Goal: Transaction & Acquisition: Purchase product/service

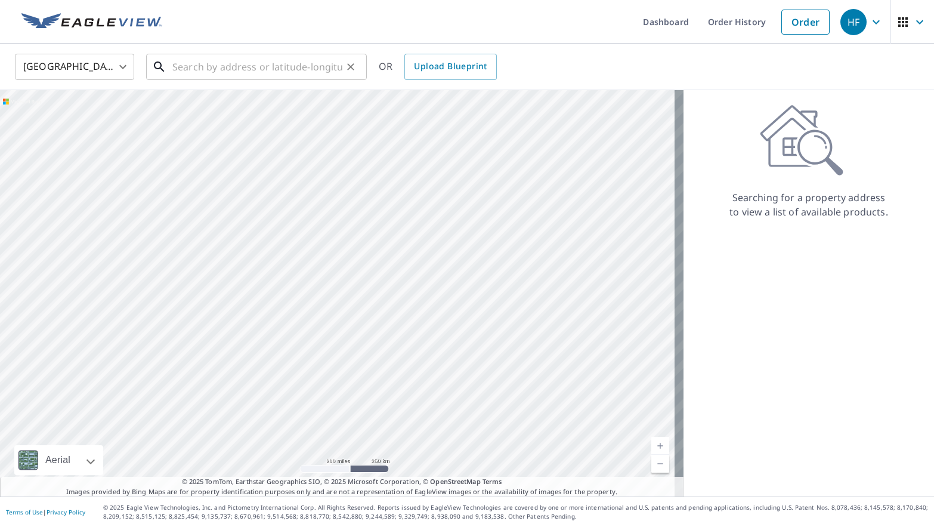
drag, startPoint x: 0, startPoint y: 0, endPoint x: 260, endPoint y: 76, distance: 270.4
click at [260, 78] on input "text" at bounding box center [257, 66] width 170 height 33
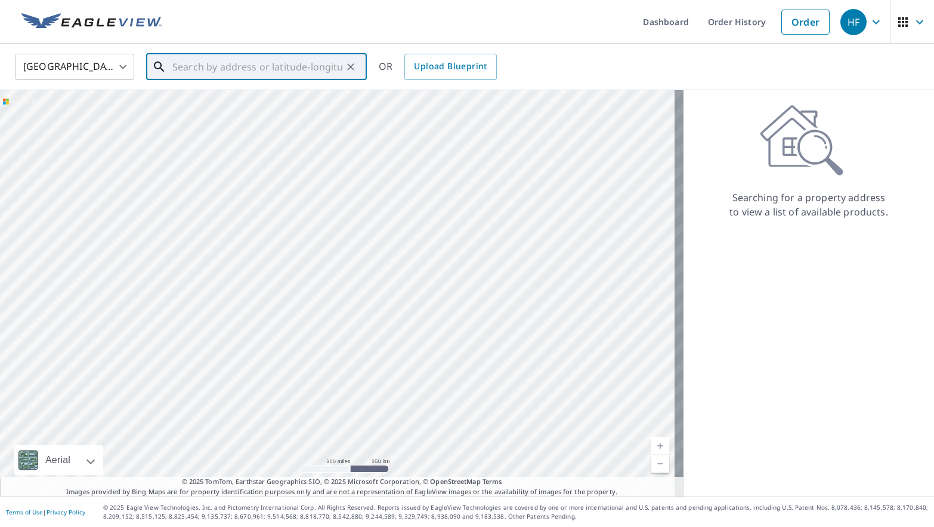
paste input "[STREET_ADDRESS]"
click at [303, 109] on p "[GEOGRAPHIC_DATA]" at bounding box center [263, 115] width 187 height 12
type input "[STREET_ADDRESS]"
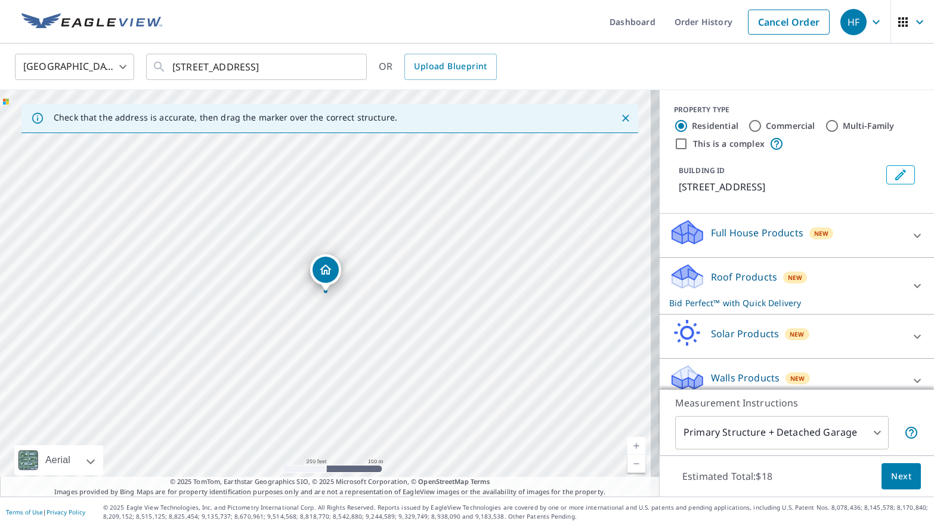
click at [892, 477] on span "Next" at bounding box center [901, 476] width 20 height 15
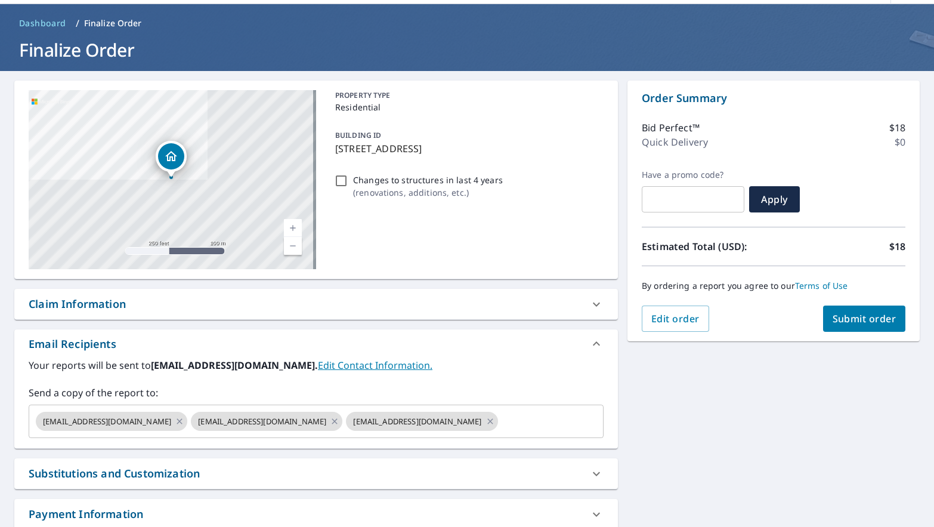
scroll to position [60, 0]
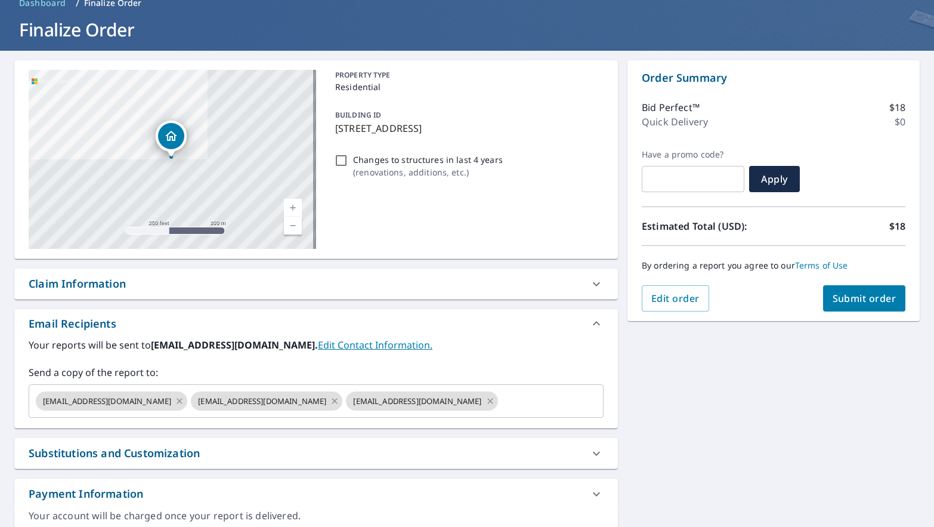
click at [160, 16] on header "Dashboard / Finalize Order Finalize Order" at bounding box center [467, 17] width 934 height 67
click at [500, 405] on input "text" at bounding box center [540, 401] width 81 height 23
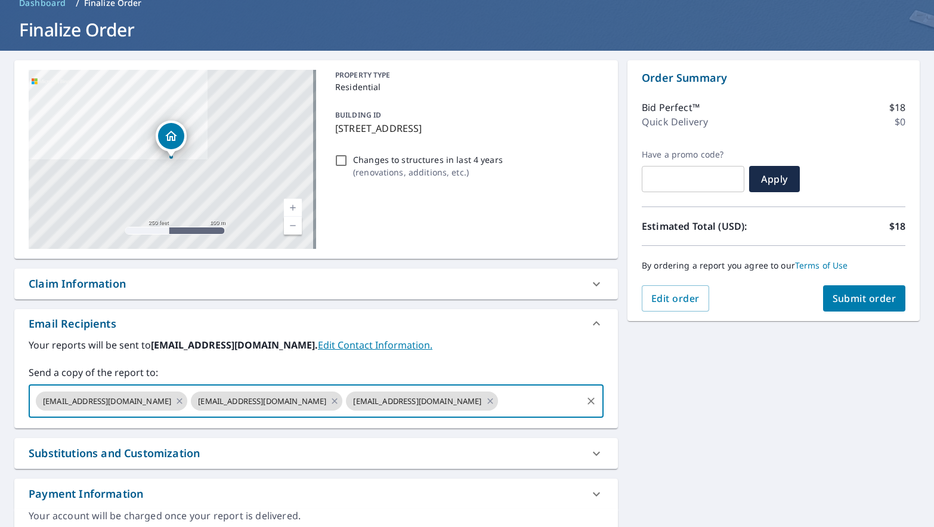
paste input "[EMAIL_ADDRESS][DOMAIN_NAME]"
type input "[EMAIL_ADDRESS][DOMAIN_NAME]"
click at [483, 367] on label "Send a copy of the report to:" at bounding box center [316, 372] width 575 height 14
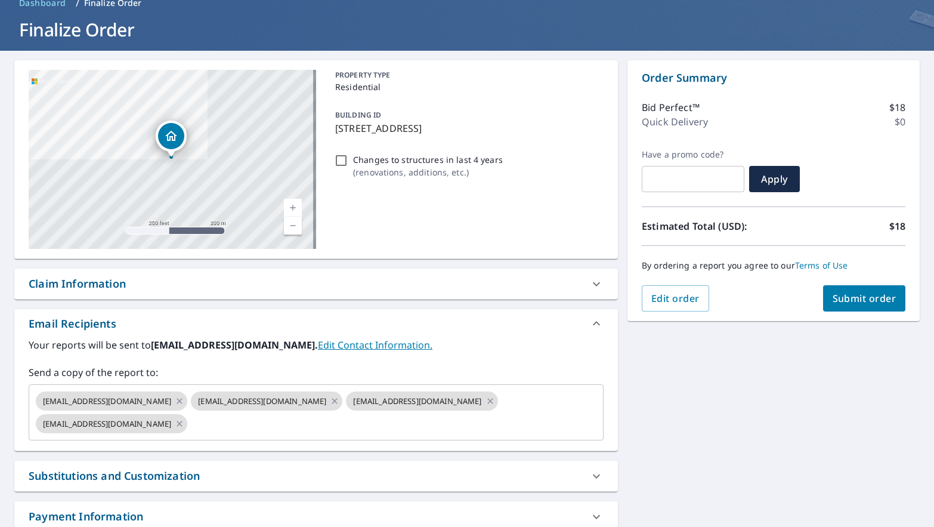
click at [156, 316] on div "Email Recipients" at bounding box center [306, 324] width 554 height 16
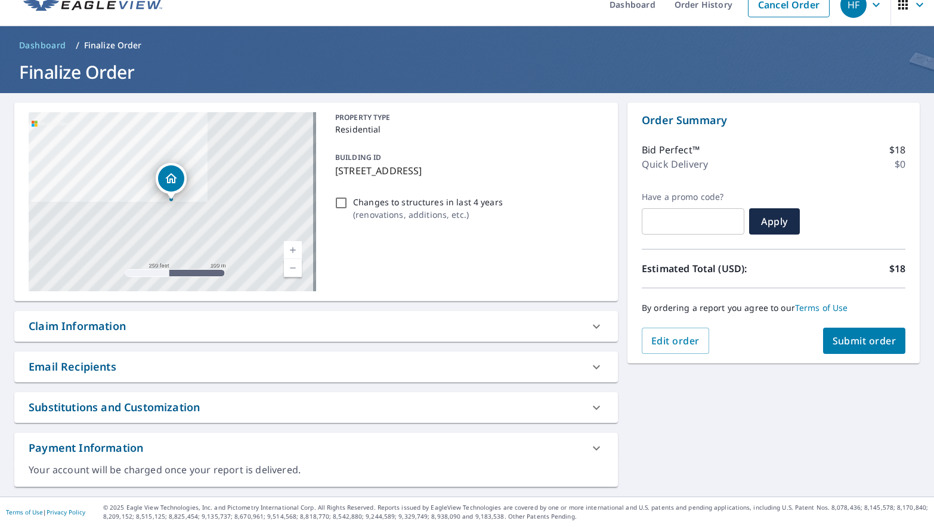
scroll to position [17, 0]
click at [501, 369] on div "Email Recipients" at bounding box center [306, 367] width 554 height 16
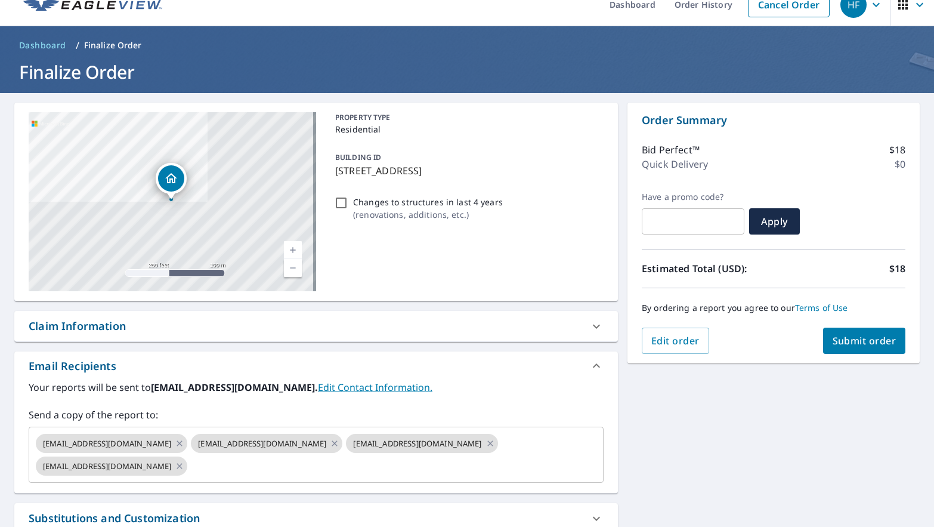
scroll to position [60, 0]
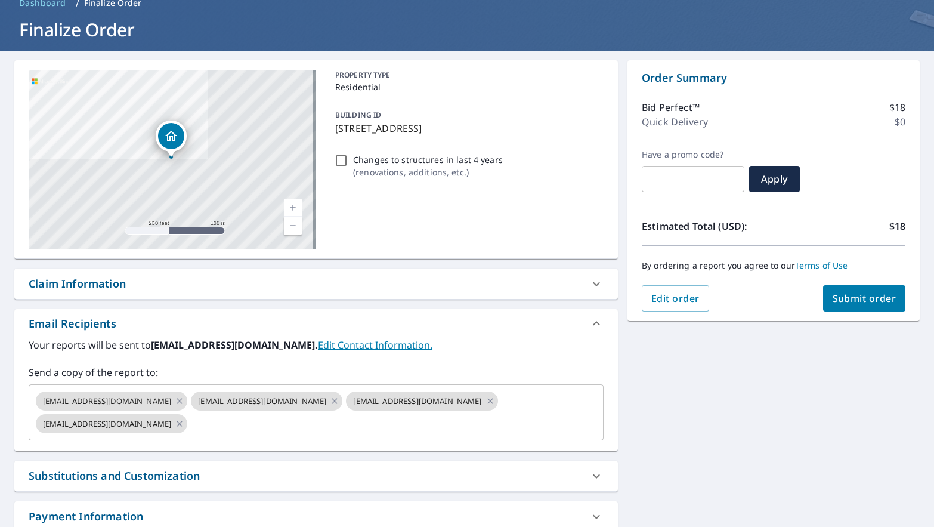
click at [838, 301] on span "Submit order" at bounding box center [865, 298] width 64 height 13
checkbox input "true"
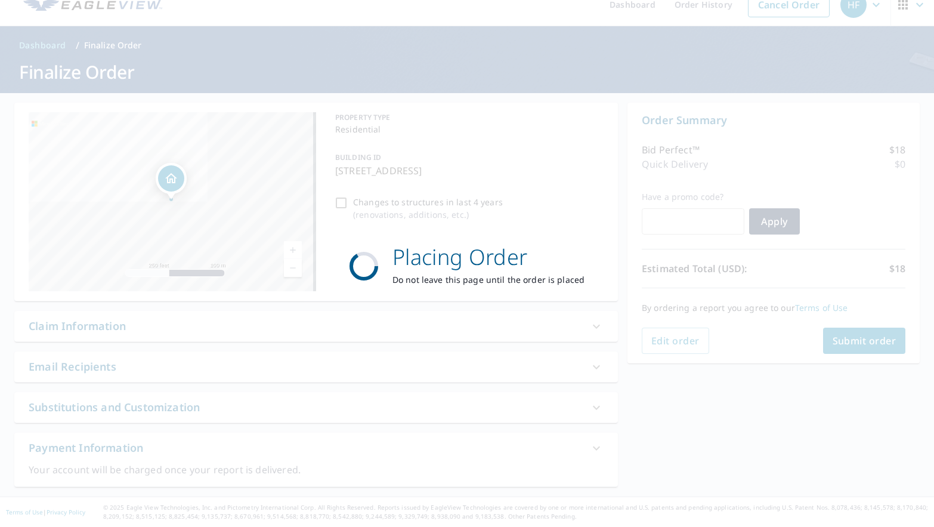
scroll to position [17, 0]
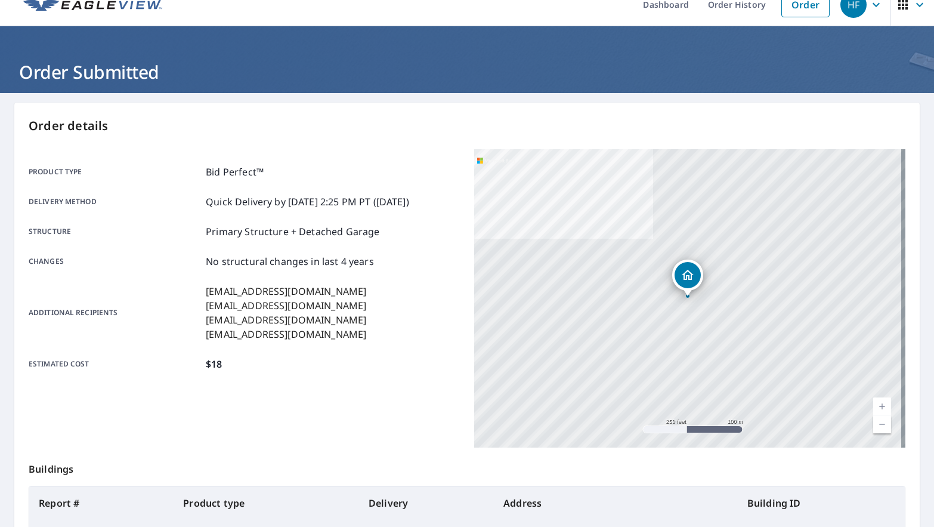
click at [133, 178] on p "Product type" at bounding box center [115, 172] width 172 height 14
